Goal: Task Accomplishment & Management: Complete application form

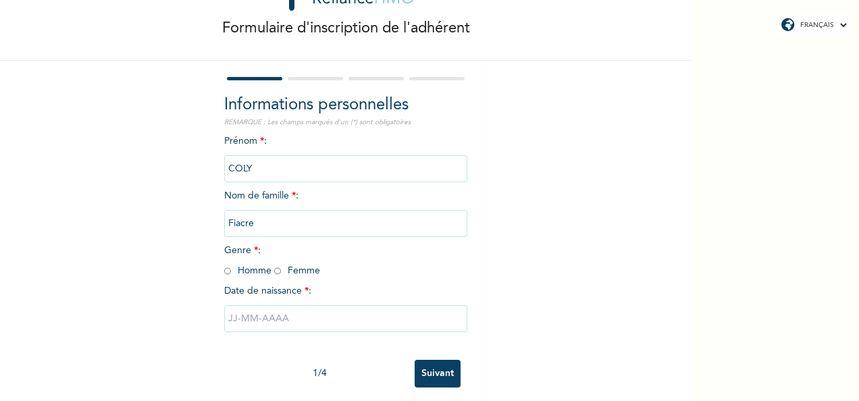
scroll to position [76, 0]
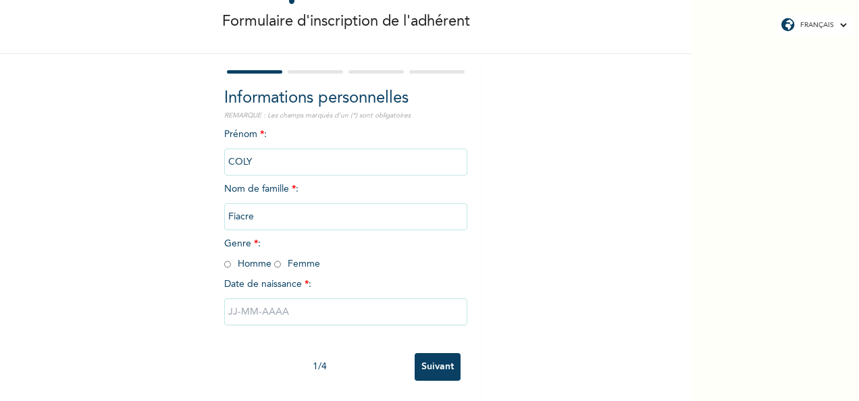
click at [225, 258] on input "radio" at bounding box center [227, 264] width 7 height 13
radio input "true"
click at [528, 209] on div "Formulaire d'inscription de l'adhérent Informations personnelles REMARQUE : Les…" at bounding box center [345, 169] width 691 height 464
click at [379, 301] on input "text" at bounding box center [345, 311] width 243 height 27
select select "8"
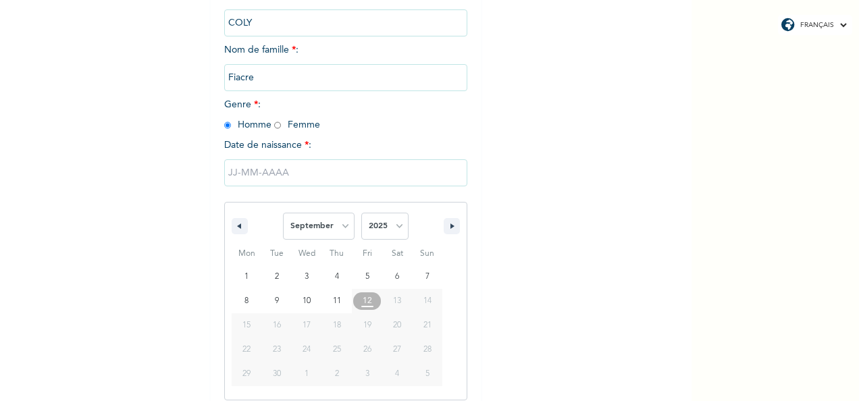
scroll to position [213, 0]
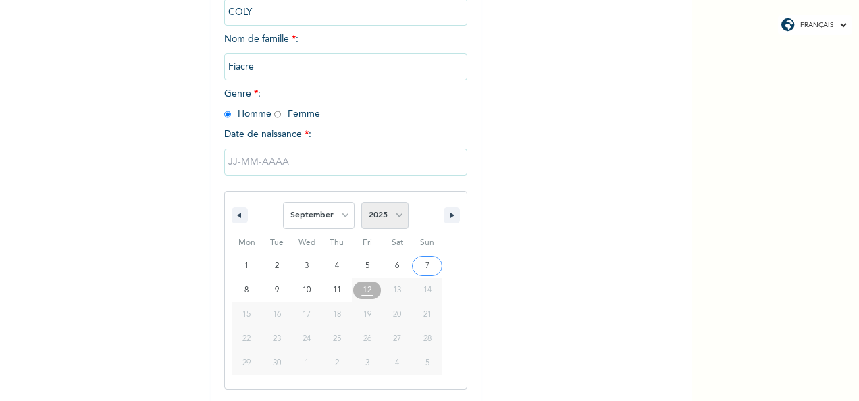
click at [394, 214] on select "2025 2024 2023 2022 2021 2020 2019 2018 2017 2016 2015 2014 2013 2012 2011 2010…" at bounding box center [384, 215] width 47 height 27
select select "1984"
click at [361, 203] on select "2025 2024 2023 2022 2021 2020 2019 2018 2017 2016 2015 2014 2013 2012 2011 2010…" at bounding box center [384, 215] width 47 height 27
click at [338, 214] on select "January February March April May June July August September October November De…" at bounding box center [319, 215] width 72 height 27
select select "11"
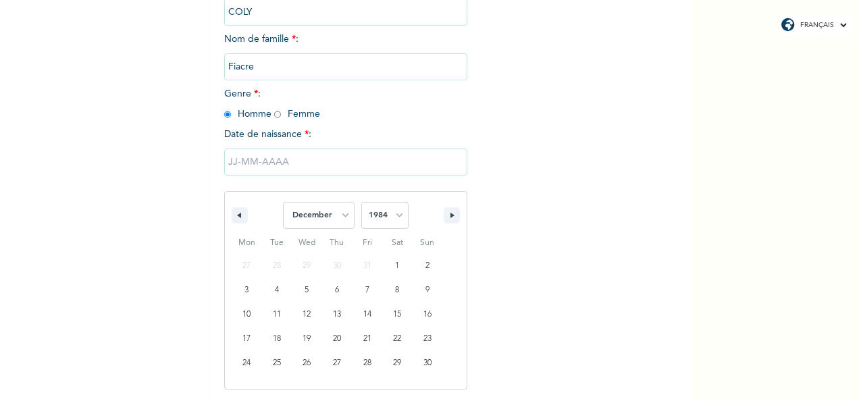
click at [283, 203] on select "January February March April May June July August September October November De…" at bounding box center [319, 215] width 72 height 27
type input "[DATE]"
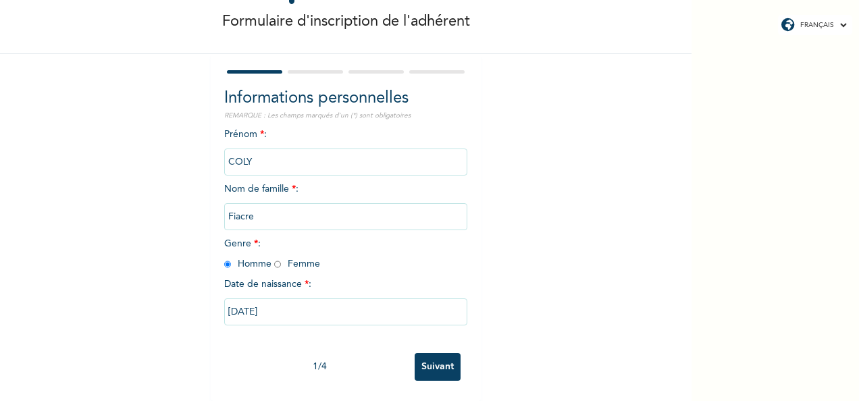
scroll to position [76, 0]
click at [429, 353] on input "Suivant" at bounding box center [438, 367] width 46 height 28
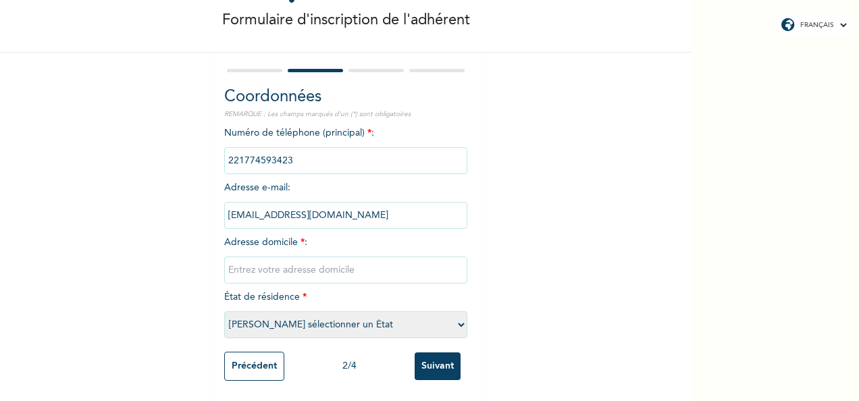
click at [455, 315] on select "[PERSON_NAME] sélectionner un État [GEOGRAPHIC_DATA]" at bounding box center [345, 324] width 243 height 27
select select "1"
click at [224, 311] on select "[PERSON_NAME] sélectionner un État [GEOGRAPHIC_DATA]" at bounding box center [345, 324] width 243 height 27
click at [331, 261] on input "text" at bounding box center [345, 270] width 243 height 27
type input "Liberte 6 extension"
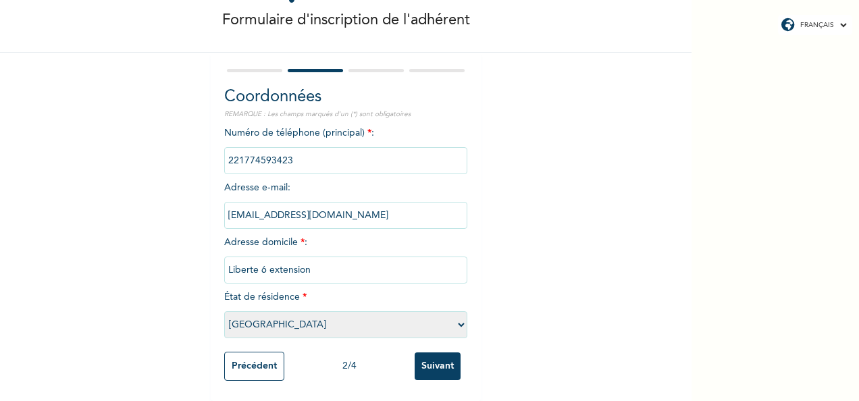
click at [431, 354] on input "Suivant" at bounding box center [438, 366] width 46 height 28
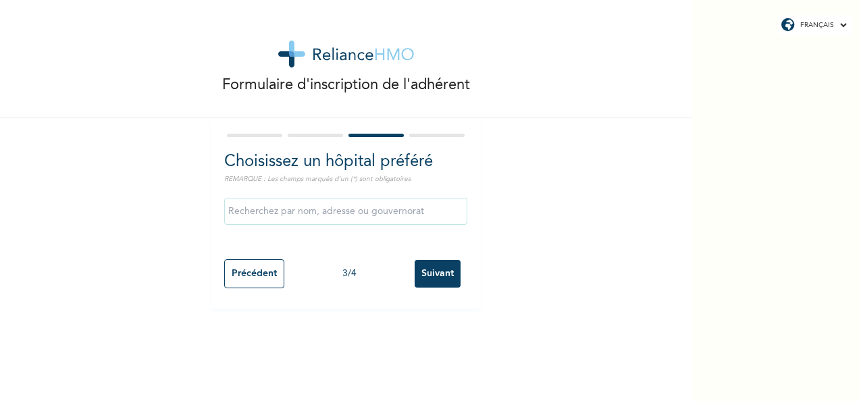
scroll to position [0, 0]
click at [443, 284] on input "Suivant" at bounding box center [438, 274] width 46 height 28
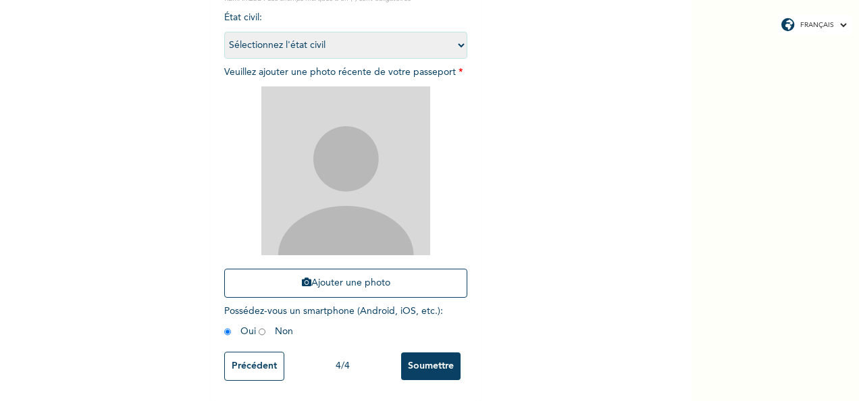
scroll to position [192, 0]
click at [375, 269] on button "Ajouter une photo" at bounding box center [345, 283] width 243 height 29
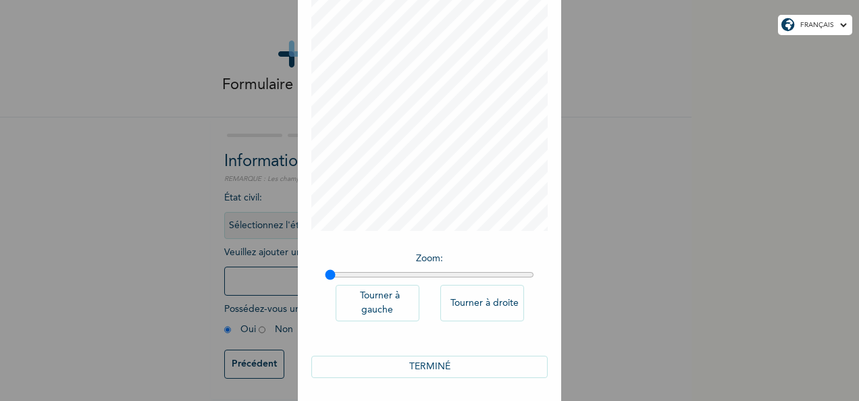
scroll to position [84, 0]
click at [474, 367] on button "TERMINÉ" at bounding box center [429, 364] width 236 height 22
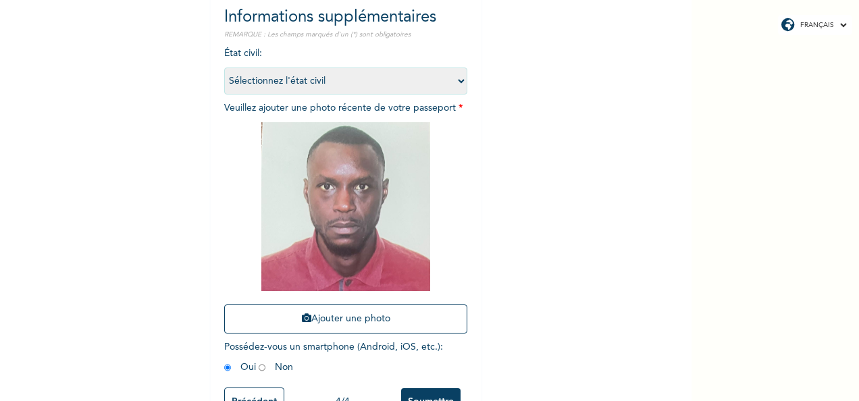
scroll to position [171, 0]
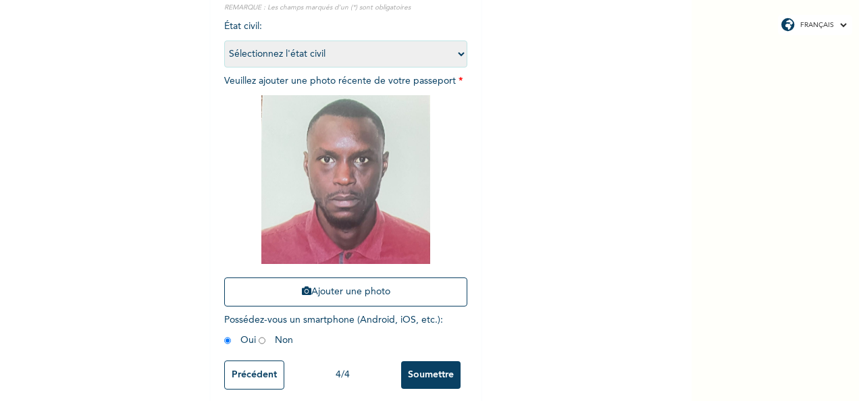
click at [255, 373] on input "Précédent" at bounding box center [254, 375] width 60 height 29
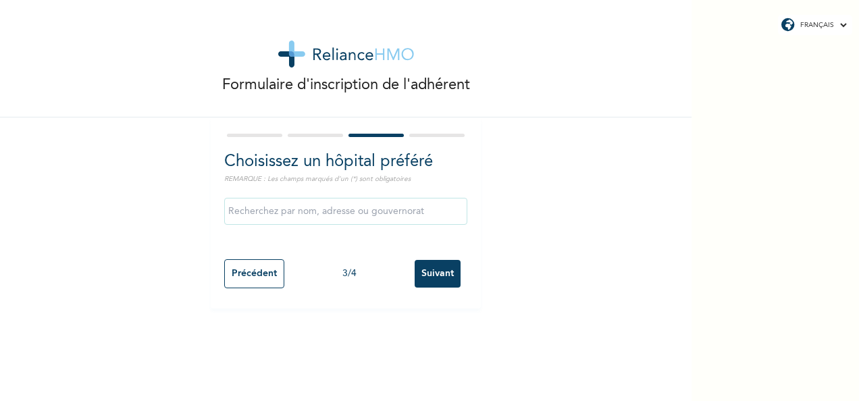
click at [247, 271] on input "Précédent" at bounding box center [254, 273] width 60 height 29
select select "1"
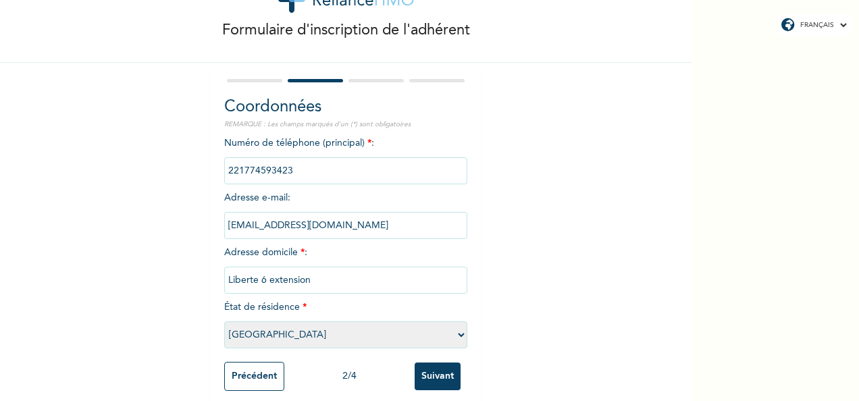
scroll to position [77, 0]
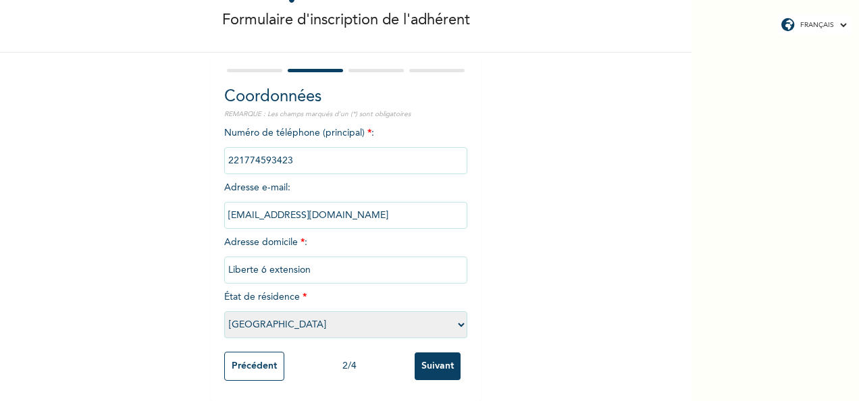
click at [242, 355] on input "Précédent" at bounding box center [254, 366] width 60 height 29
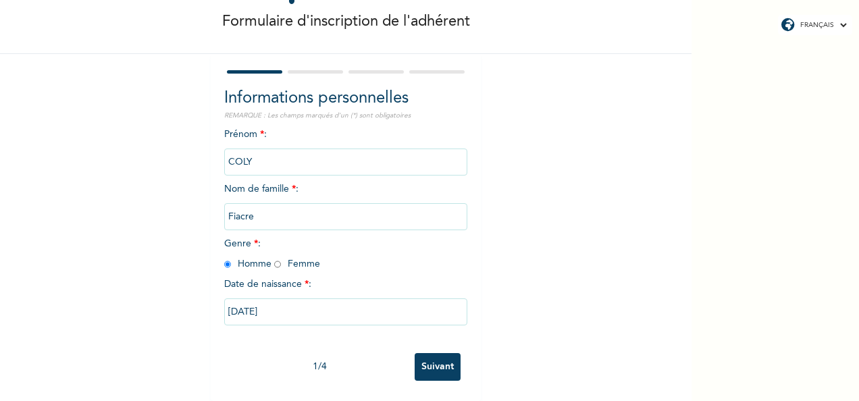
click at [429, 353] on input "Suivant" at bounding box center [438, 367] width 46 height 28
select select "1"
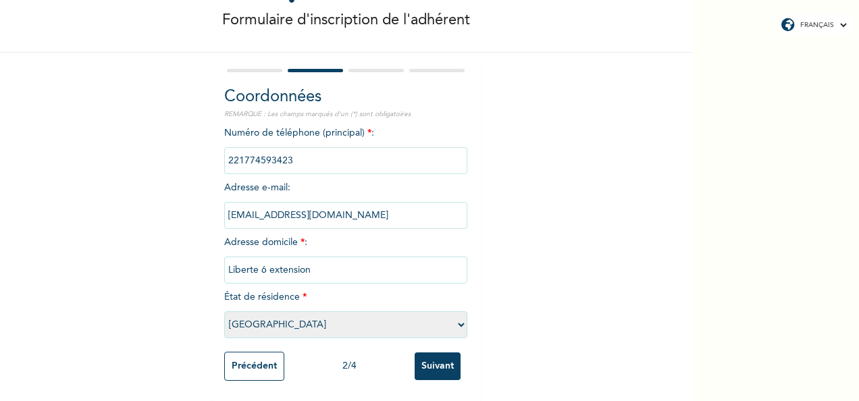
click at [429, 352] on input "Suivant" at bounding box center [438, 366] width 46 height 28
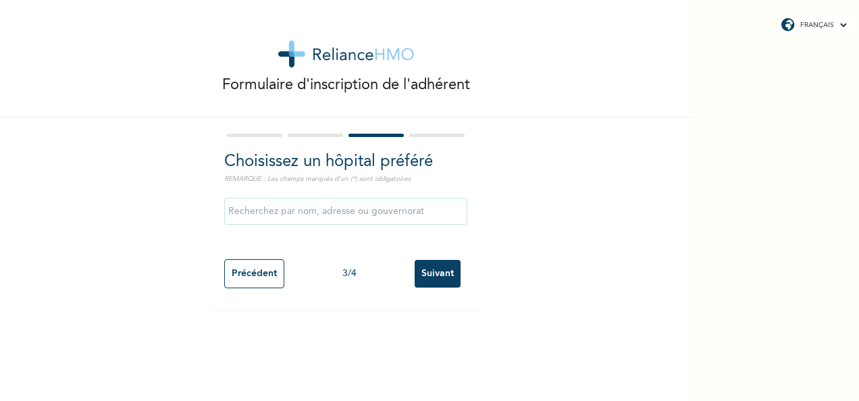
scroll to position [0, 0]
click at [427, 286] on input "Suivant" at bounding box center [438, 274] width 46 height 28
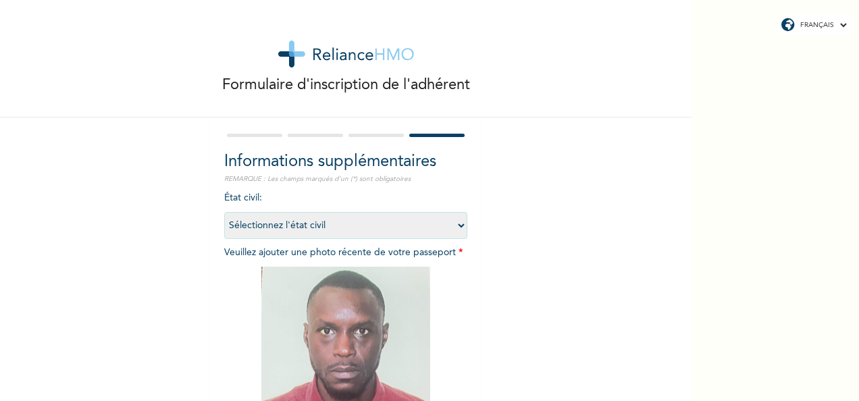
click at [454, 228] on select "Sélectionnez l'état civil [DEMOGRAPHIC_DATA] Marié(e) [DEMOGRAPHIC_DATA](e) [DE…" at bounding box center [345, 225] width 243 height 27
click at [455, 228] on select "Sélectionnez l'état civil [DEMOGRAPHIC_DATA] Marié(e) [DEMOGRAPHIC_DATA](e) [DE…" at bounding box center [345, 225] width 243 height 27
